Goal: Use online tool/utility: Utilize a website feature to perform a specific function

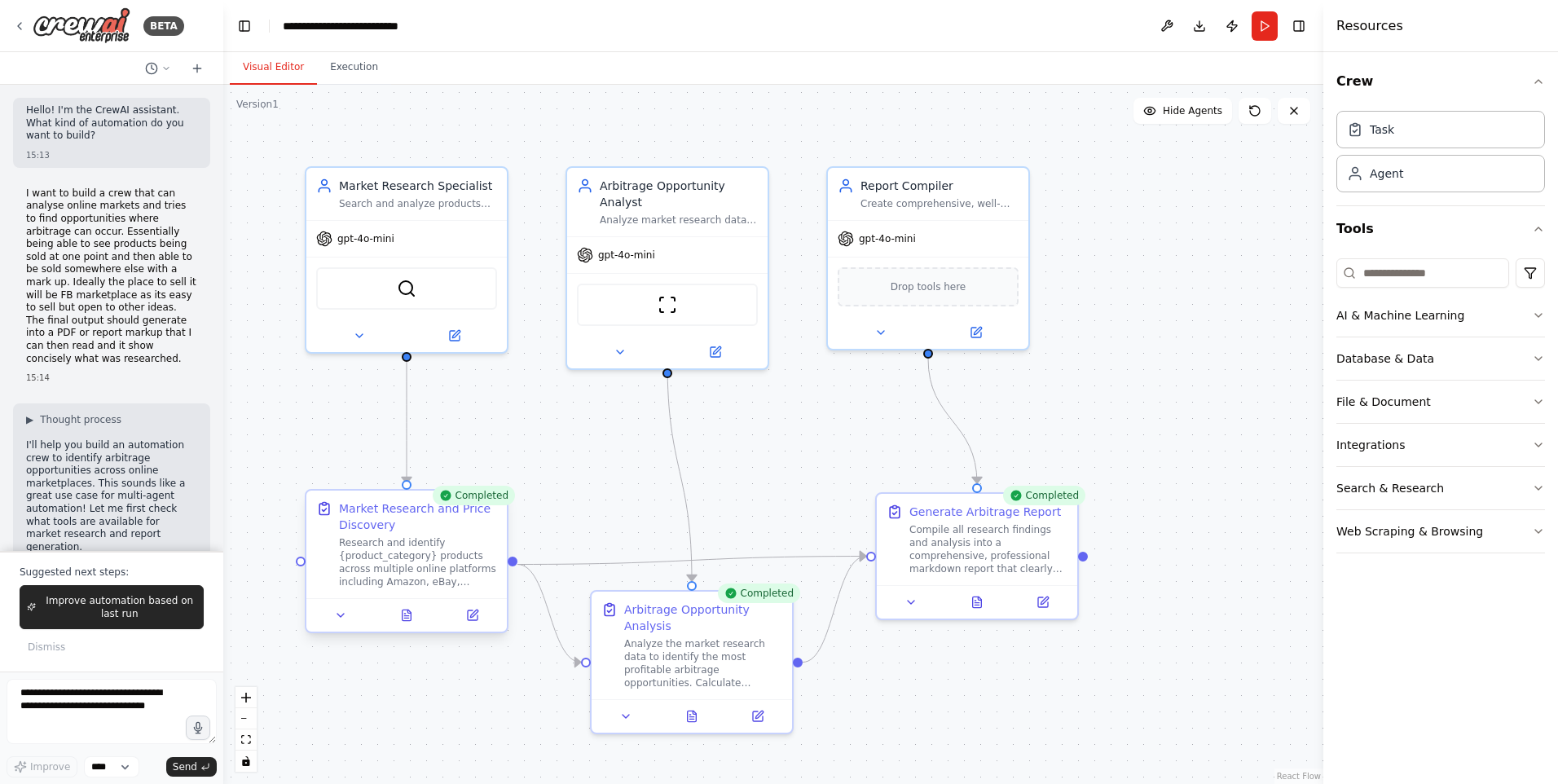
scroll to position [3131, 0]
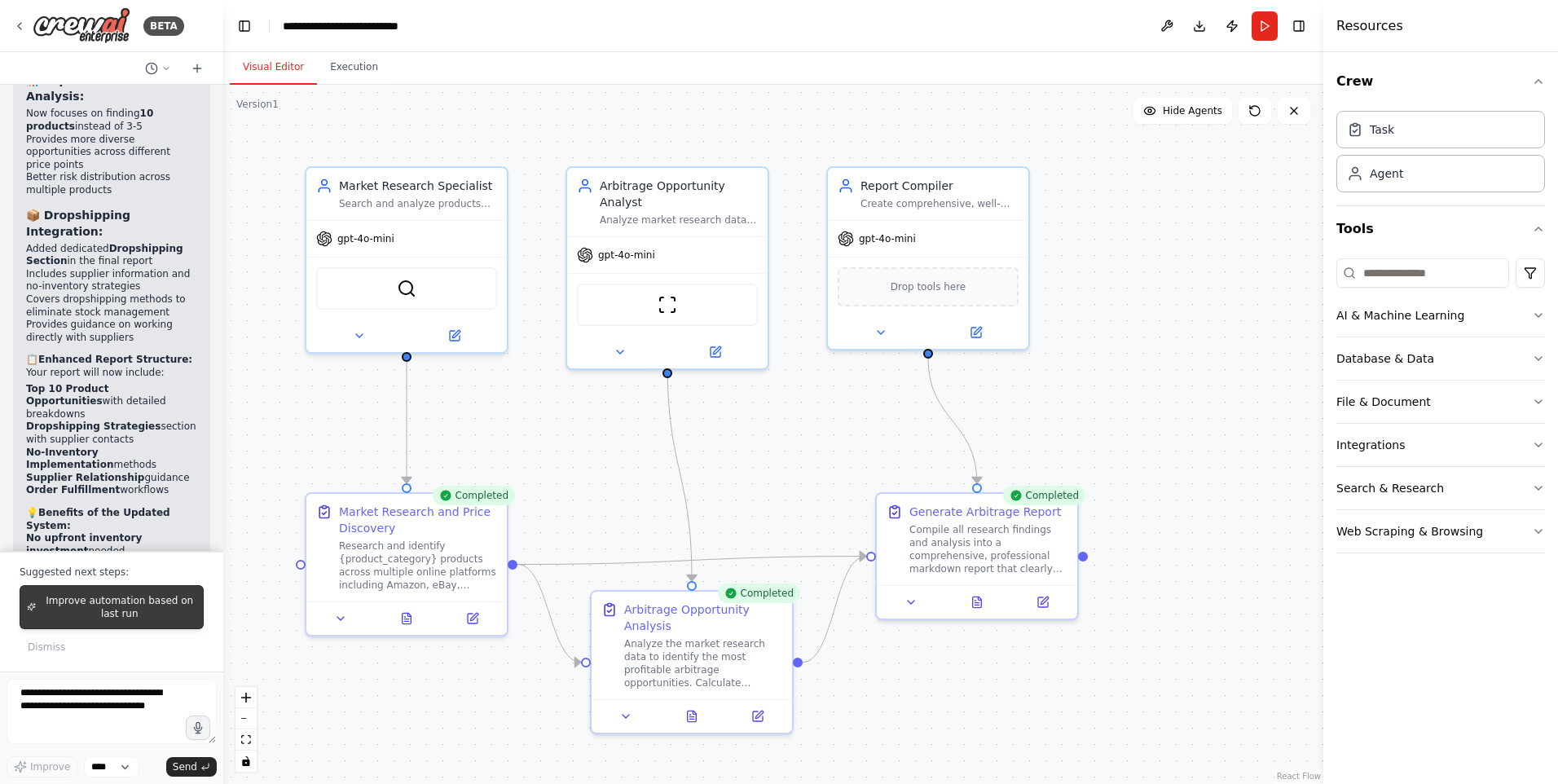
click at [114, 614] on span "Improve automation based on last run" at bounding box center [119, 607] width 154 height 26
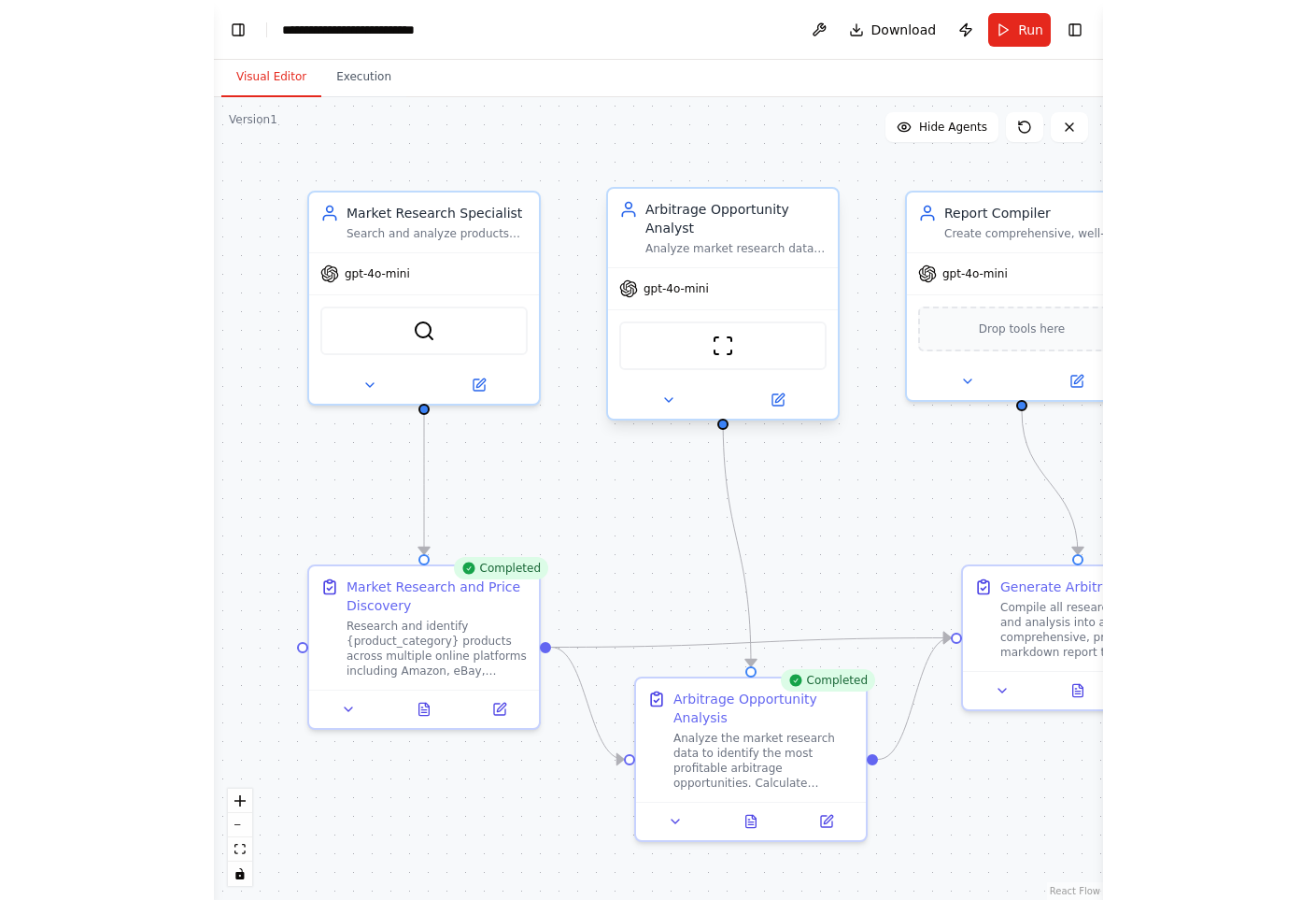
scroll to position [4678, 0]
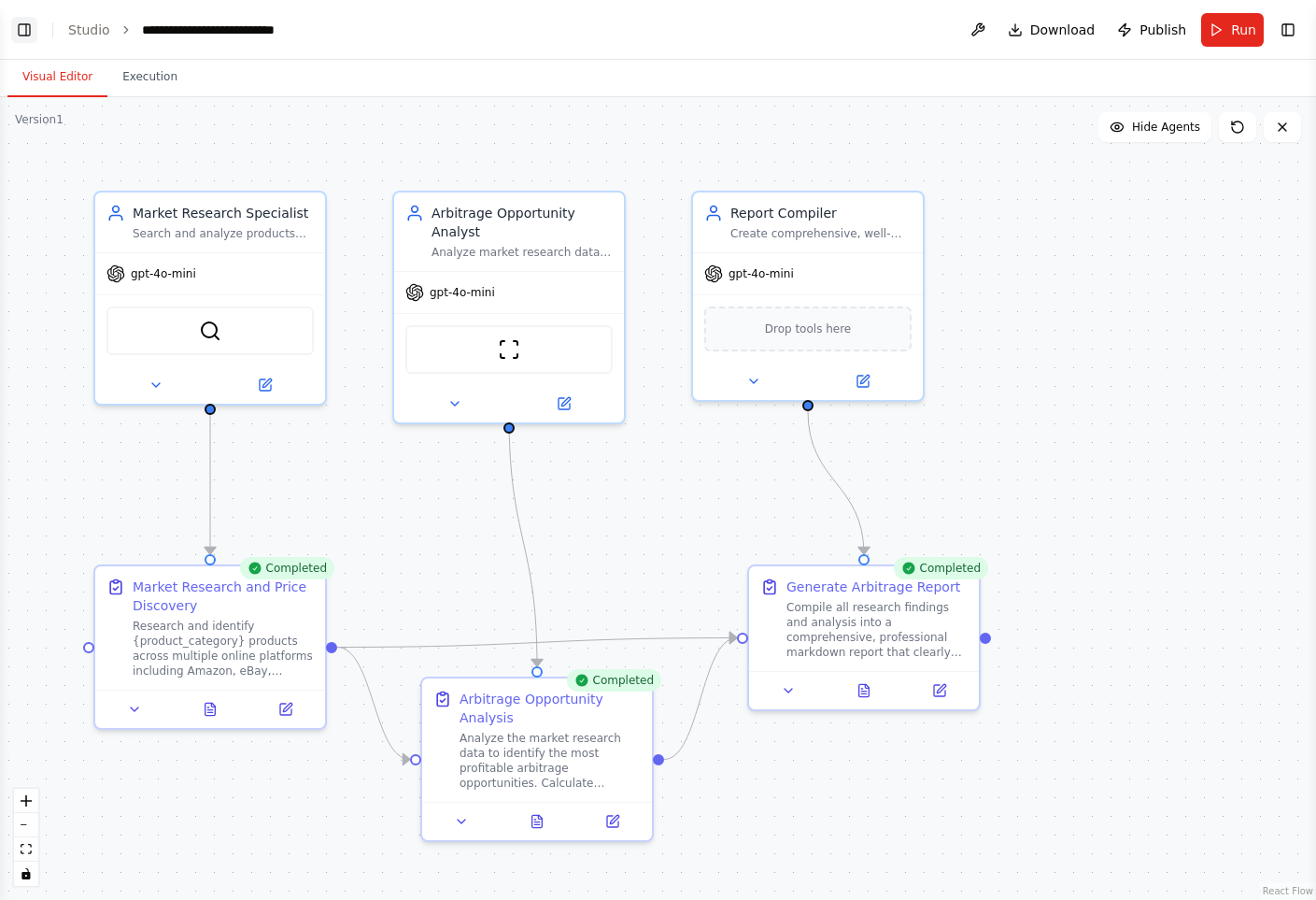
click at [18, 25] on button "Toggle Left Sidebar" at bounding box center [24, 30] width 27 height 27
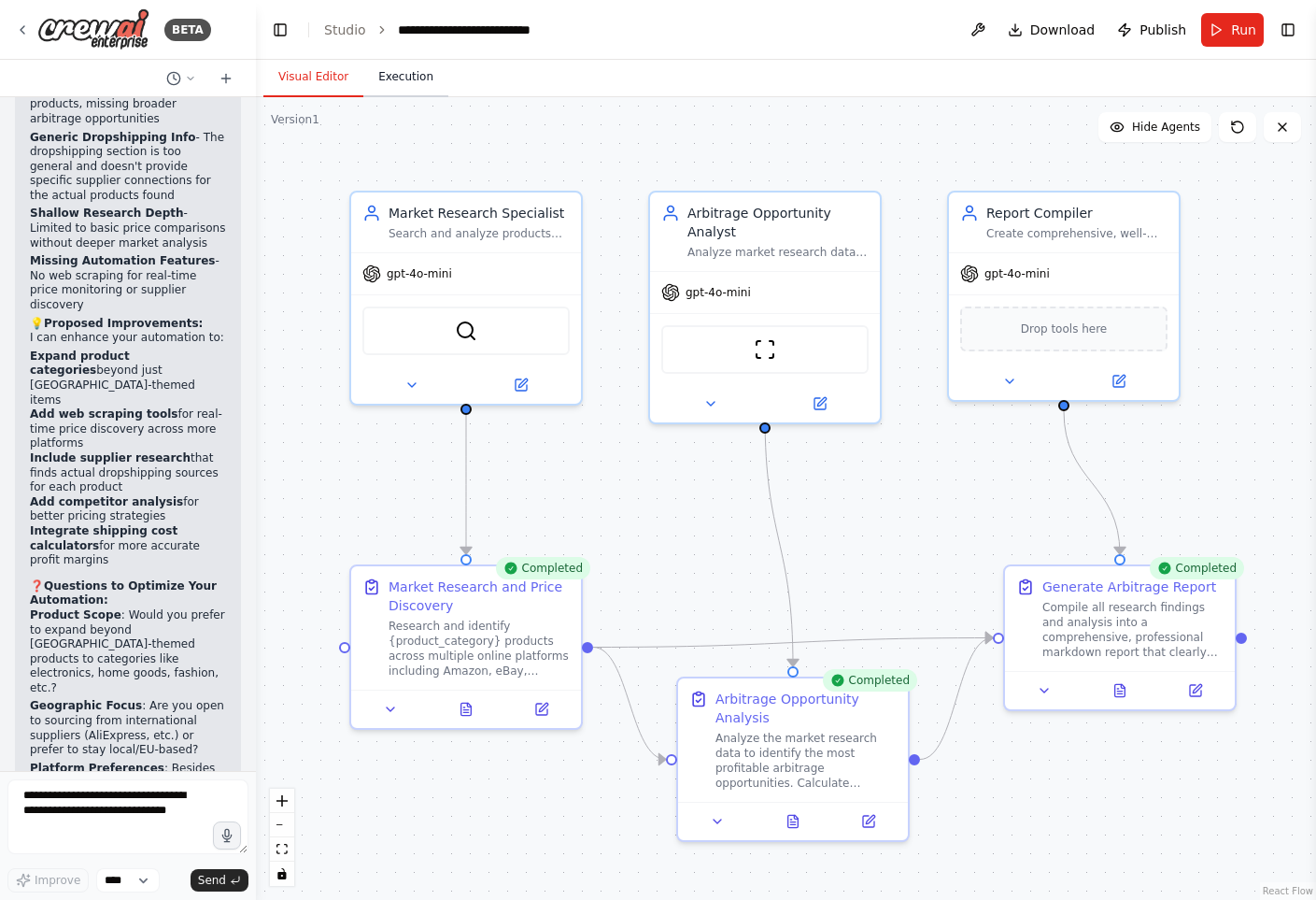
click at [423, 73] on button "Execution" at bounding box center [405, 78] width 85 height 39
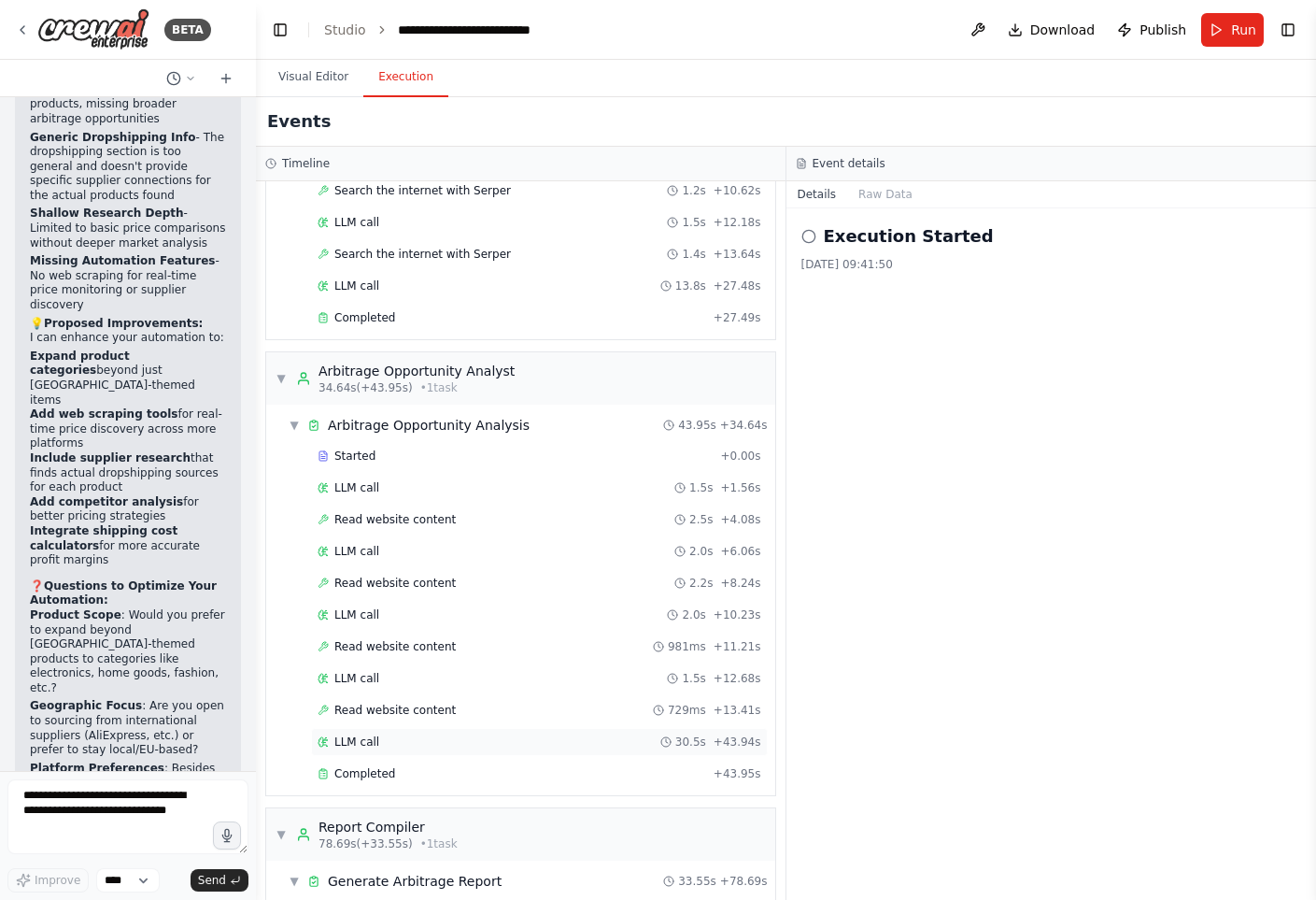
scroll to position [413, 0]
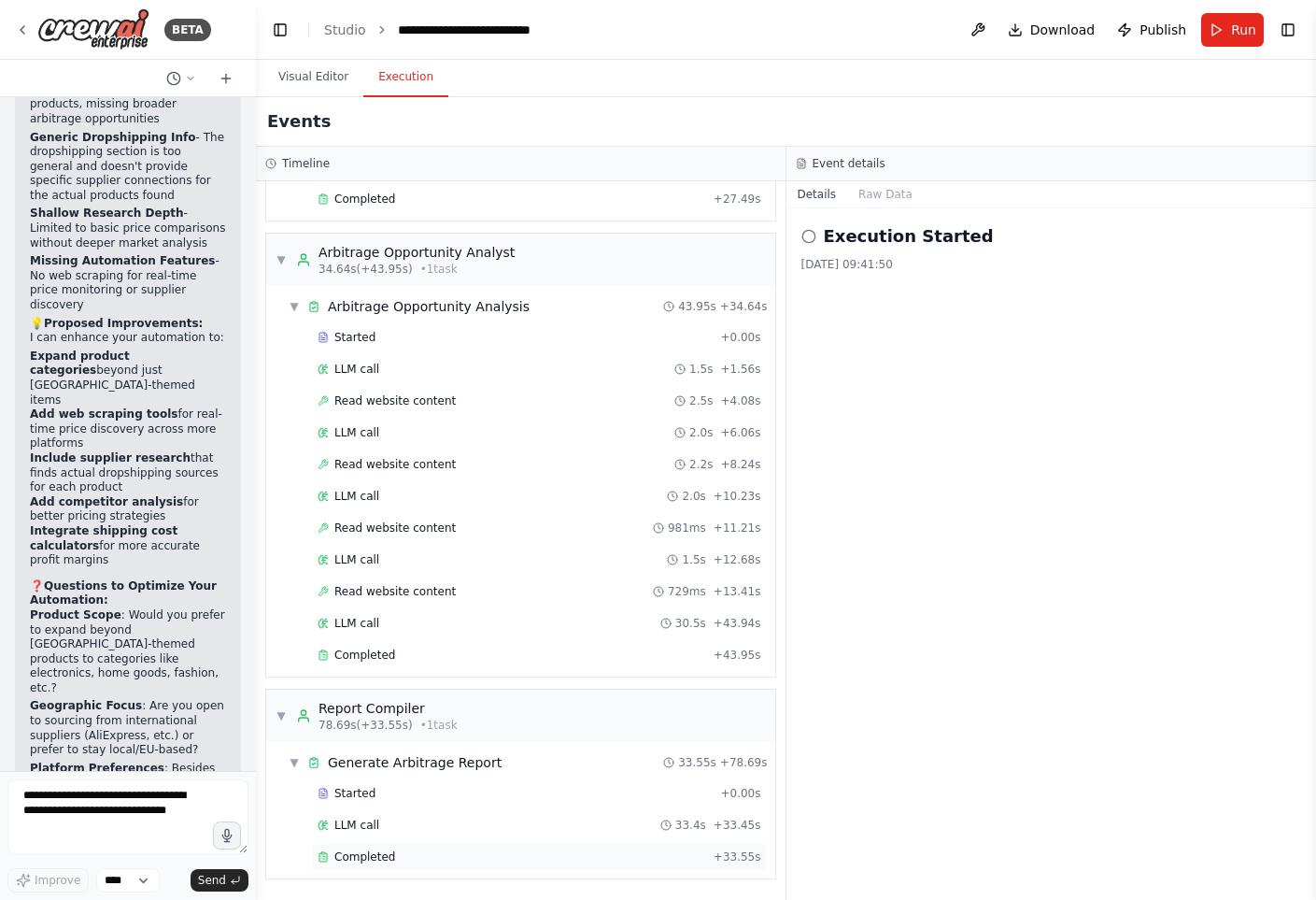
click at [373, 848] on div "Completed + 33.55s" at bounding box center [539, 857] width 457 height 28
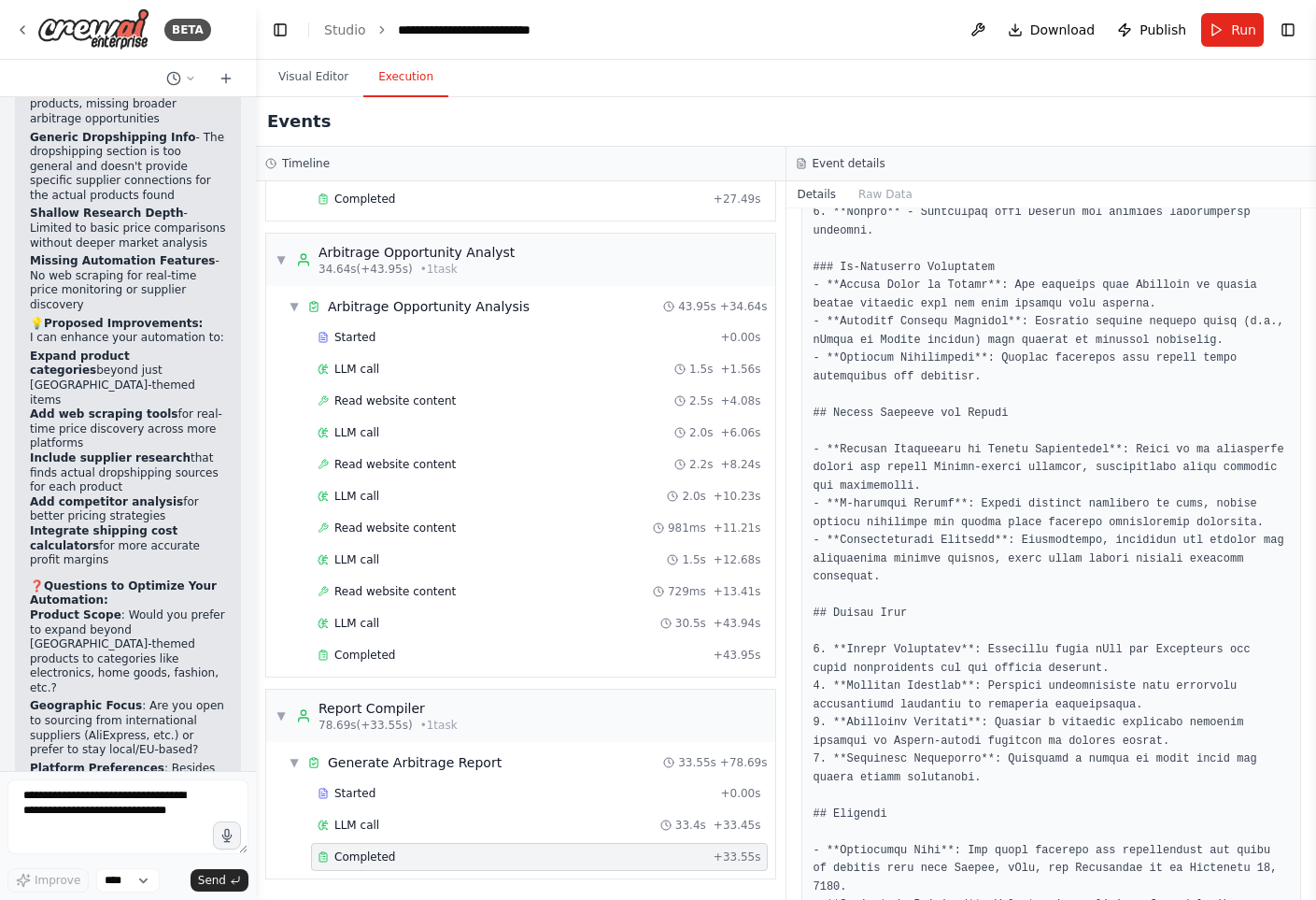
scroll to position [2962, 0]
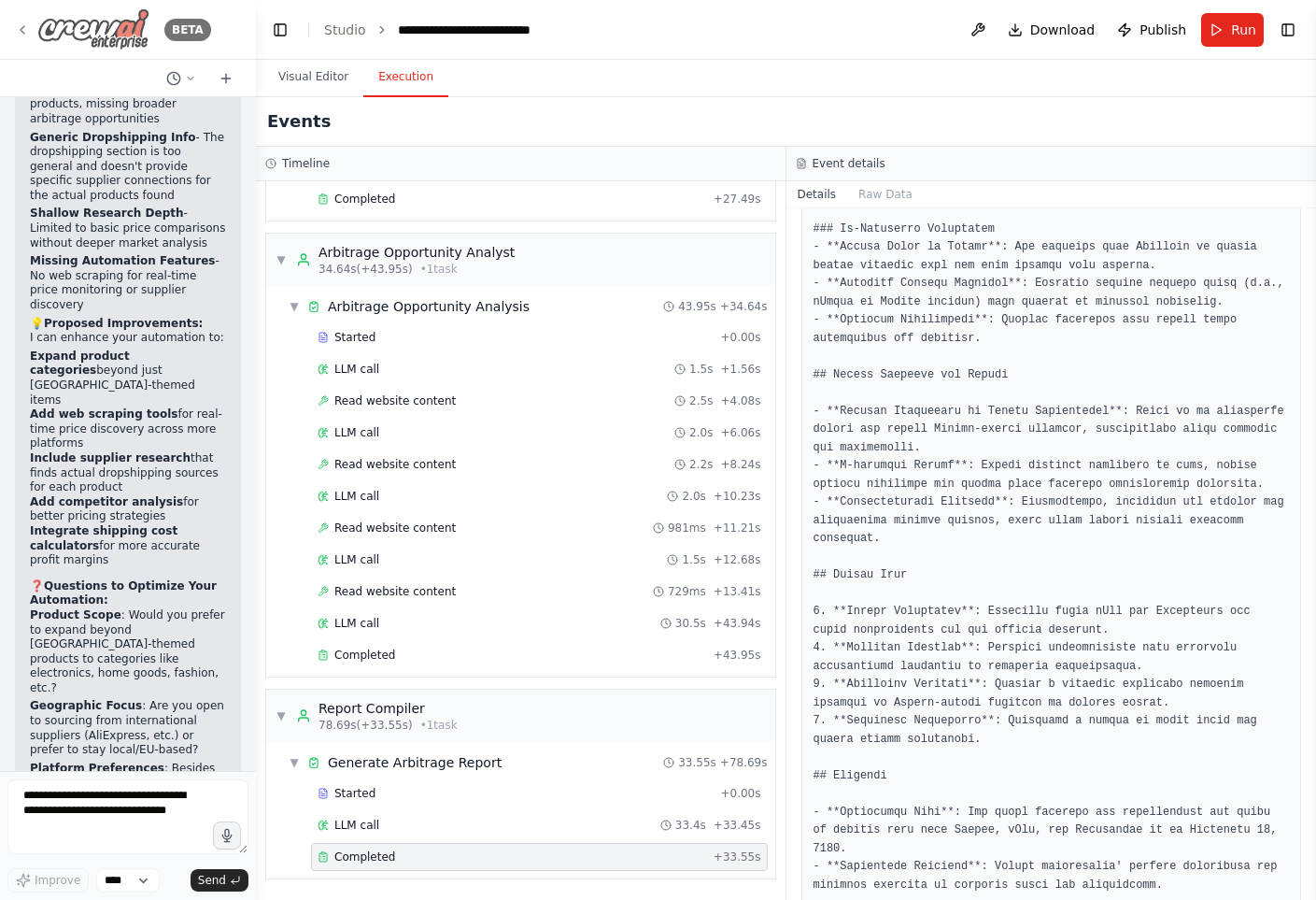
click at [27, 27] on icon at bounding box center [22, 30] width 15 height 15
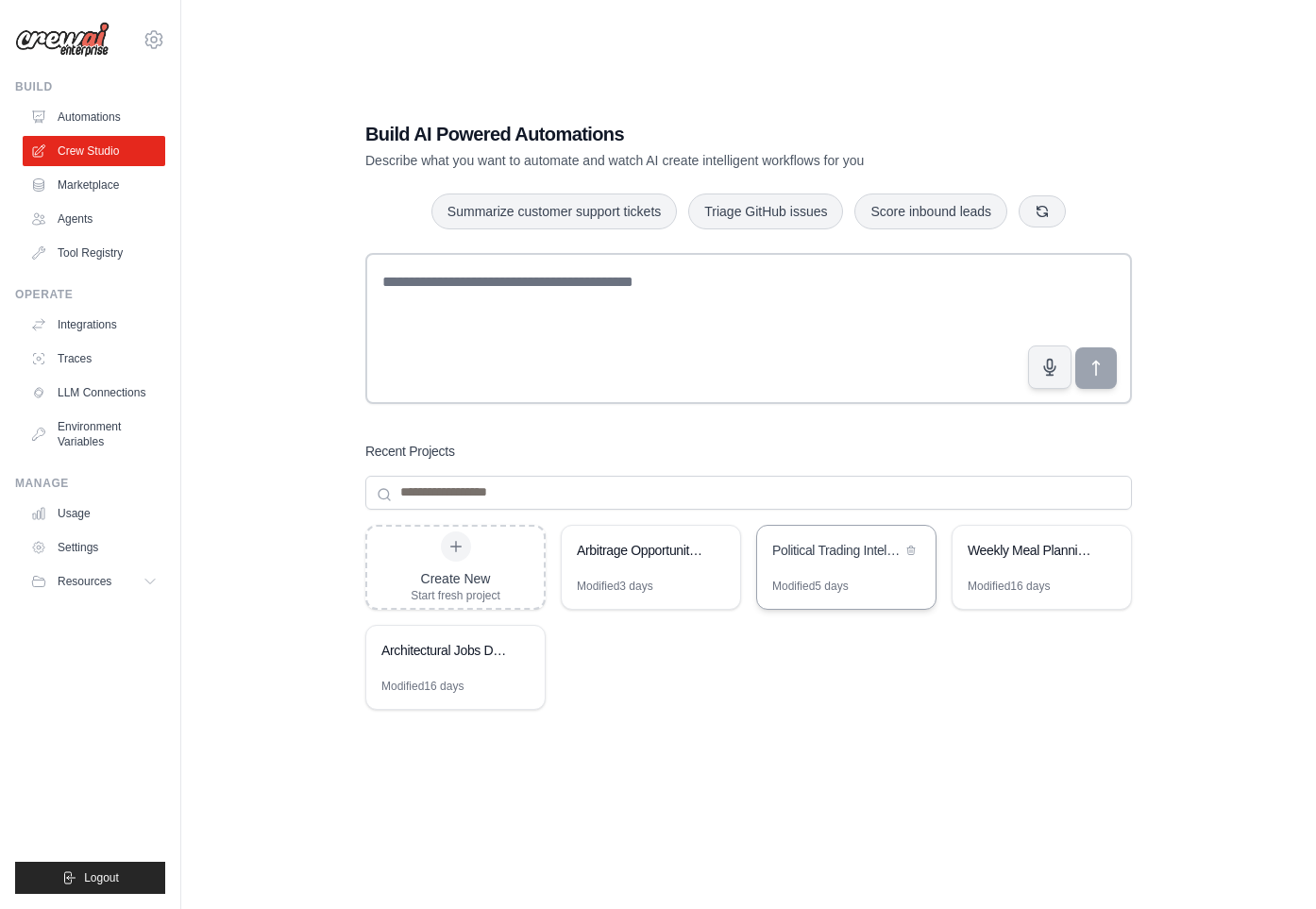
click at [808, 595] on div "Modified 5 days" at bounding box center [845, 593] width 178 height 30
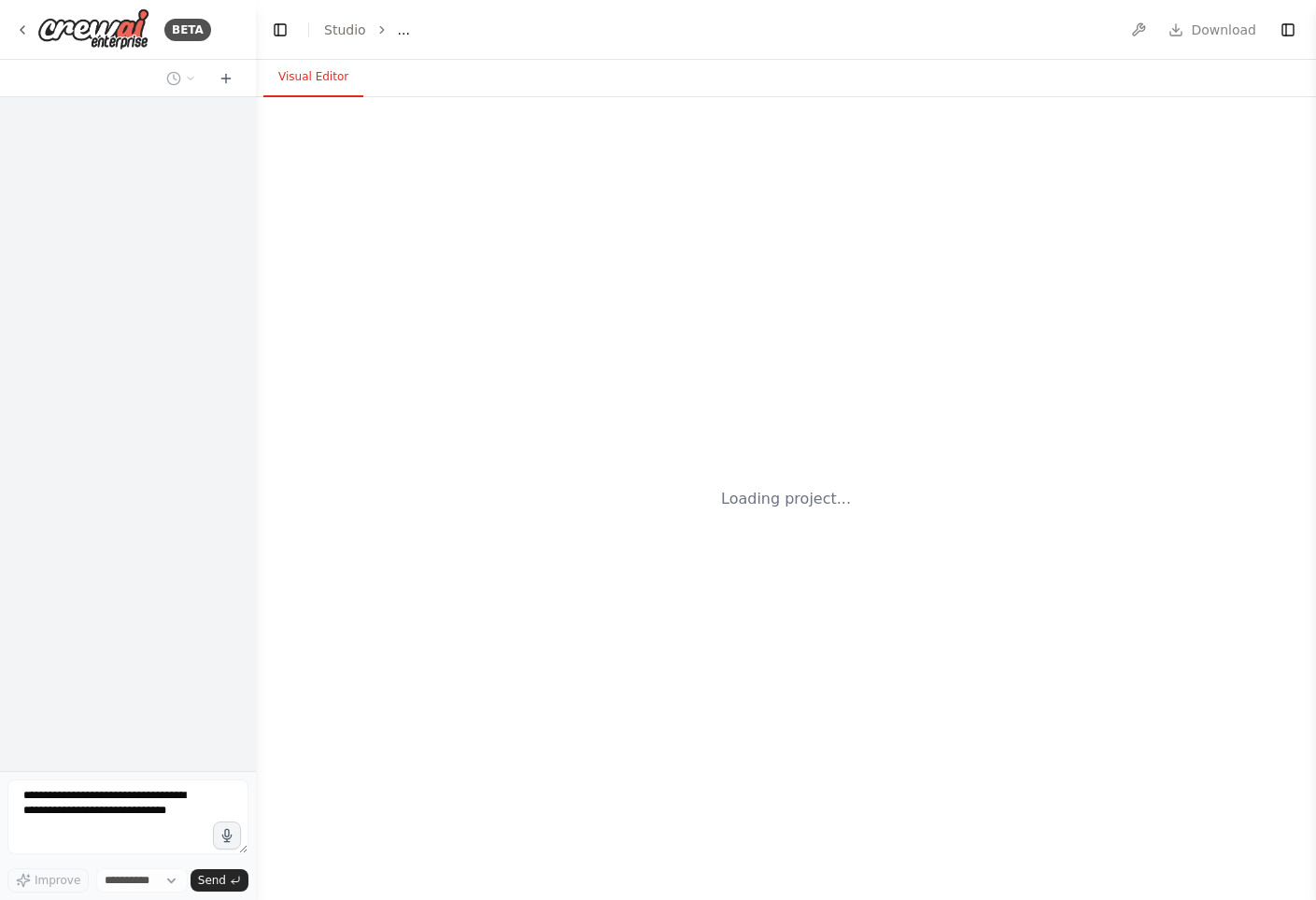
select select "****"
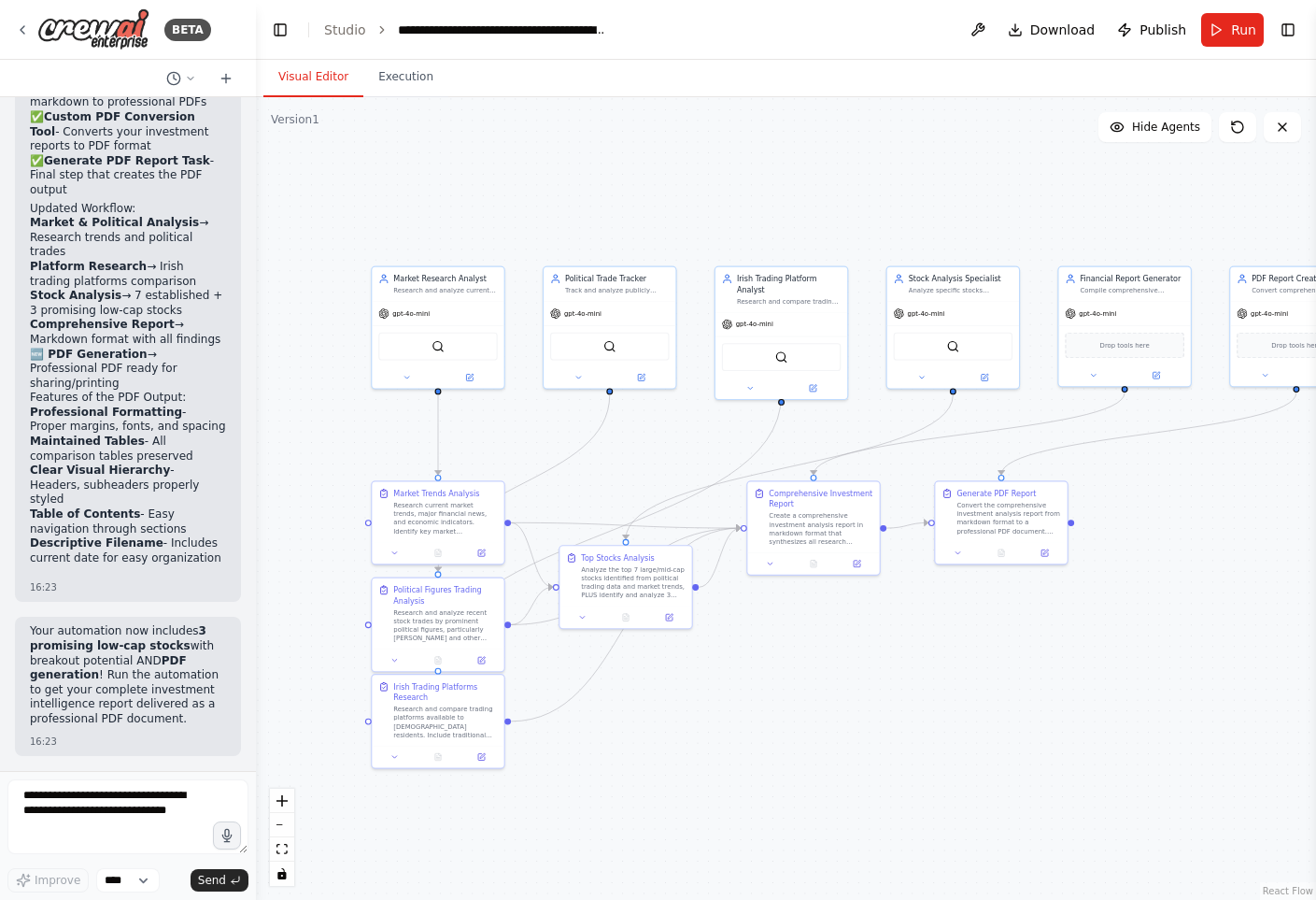
drag, startPoint x: 771, startPoint y: 511, endPoint x: 633, endPoint y: 462, distance: 146.4
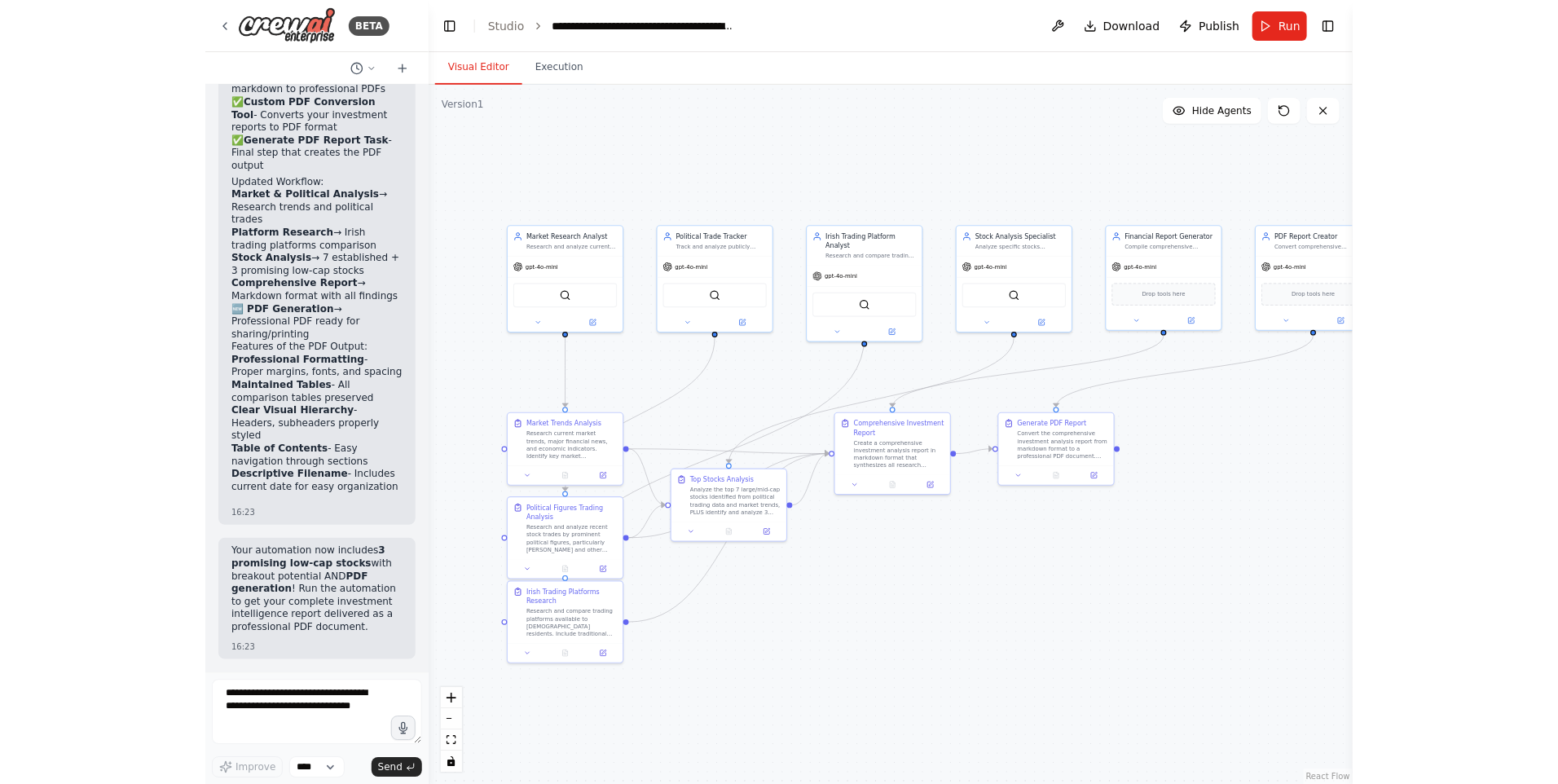
scroll to position [5469, 0]
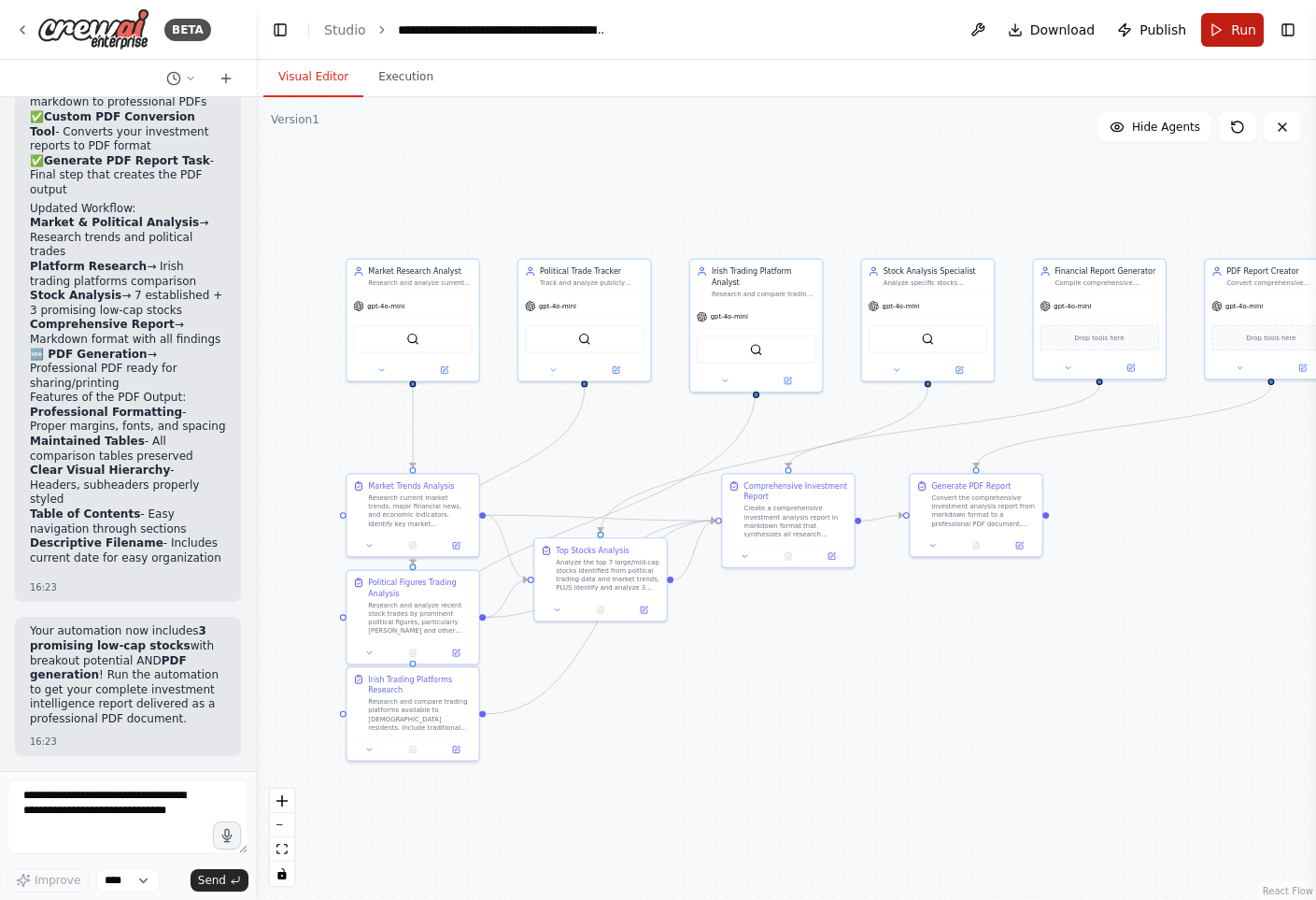
click at [1232, 31] on span "Run" at bounding box center [1244, 30] width 26 height 19
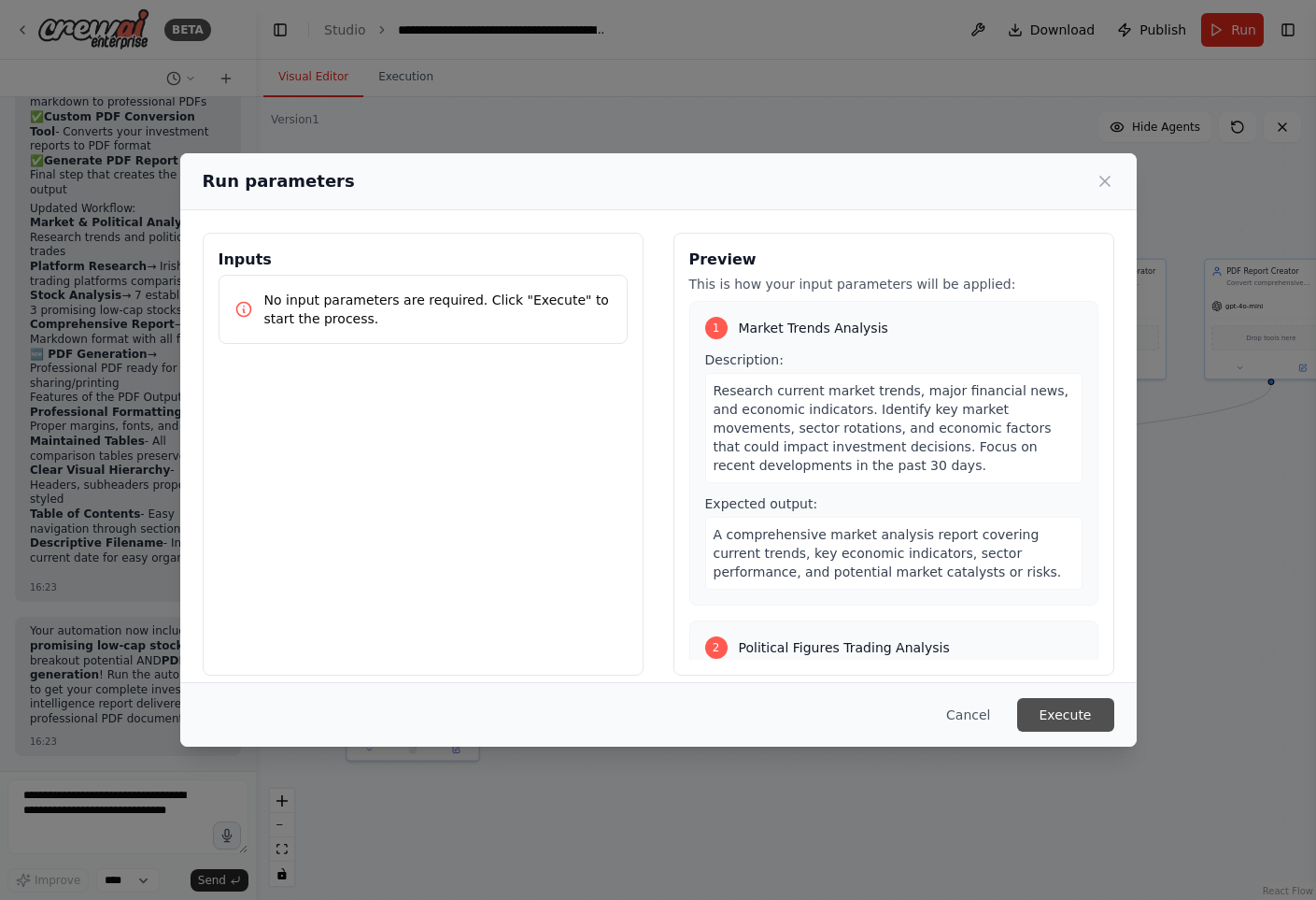
click at [1079, 728] on button "Execute" at bounding box center [1065, 714] width 97 height 34
